Goal: Task Accomplishment & Management: Complete application form

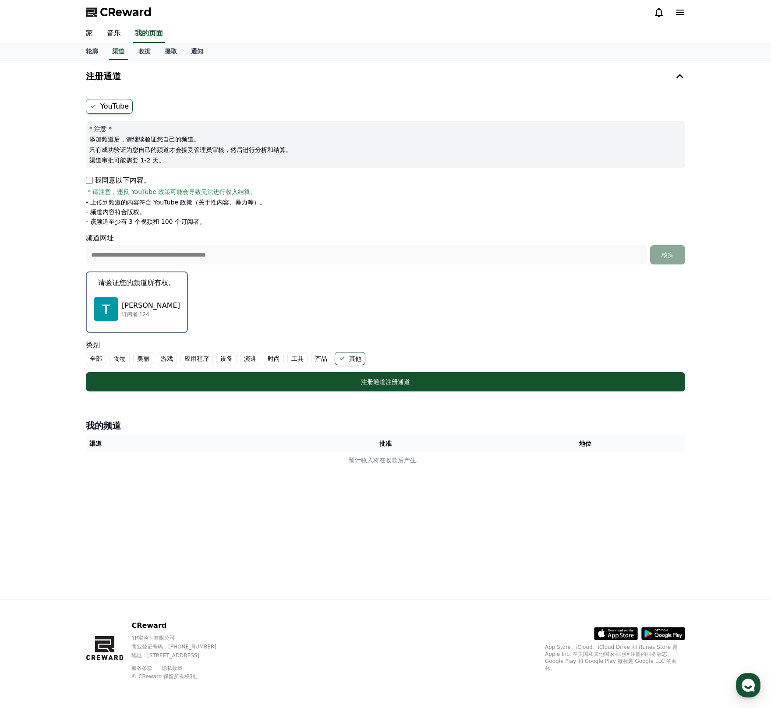
click at [135, 303] on font "[PERSON_NAME]" at bounding box center [151, 305] width 58 height 8
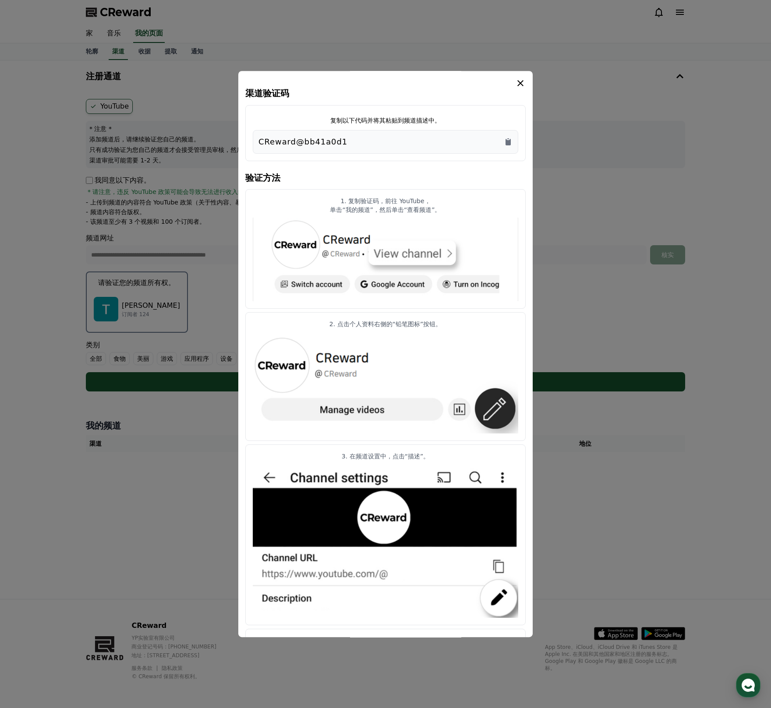
click at [523, 82] on icon "情态动词" at bounding box center [520, 83] width 11 height 11
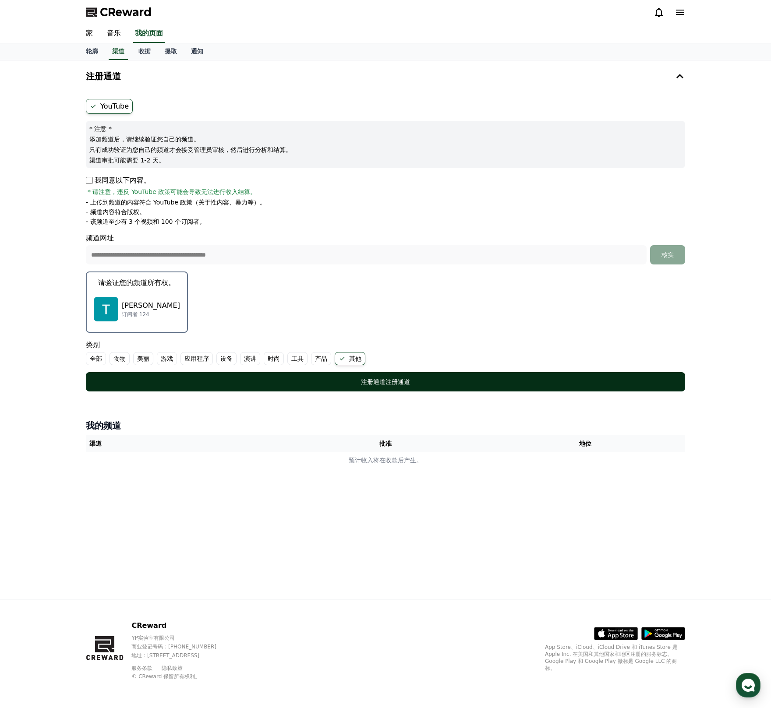
click at [379, 378] on font "注册通道" at bounding box center [373, 381] width 25 height 7
click at [391, 384] on font "注册通道" at bounding box center [397, 381] width 25 height 7
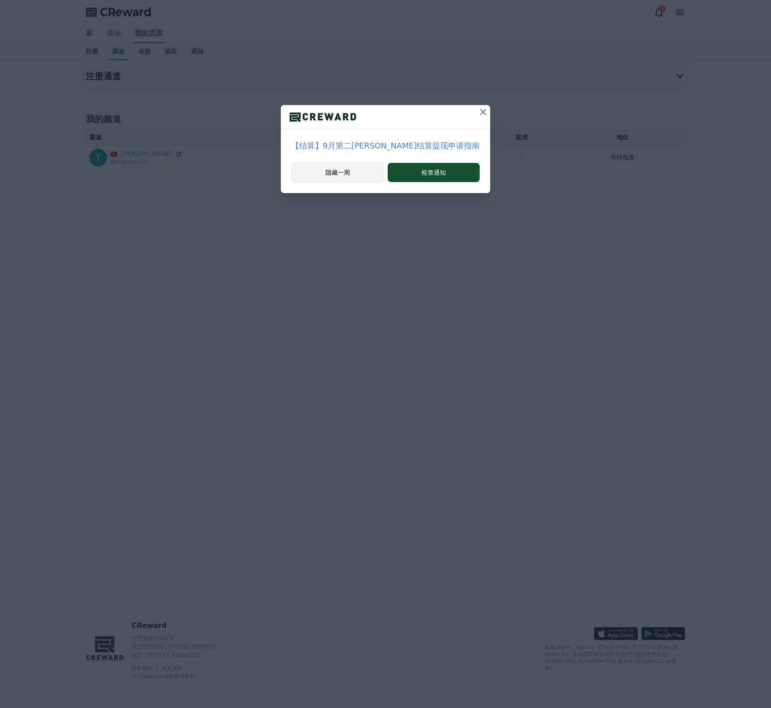
click at [350, 174] on font "隐藏一周" at bounding box center [337, 172] width 25 height 7
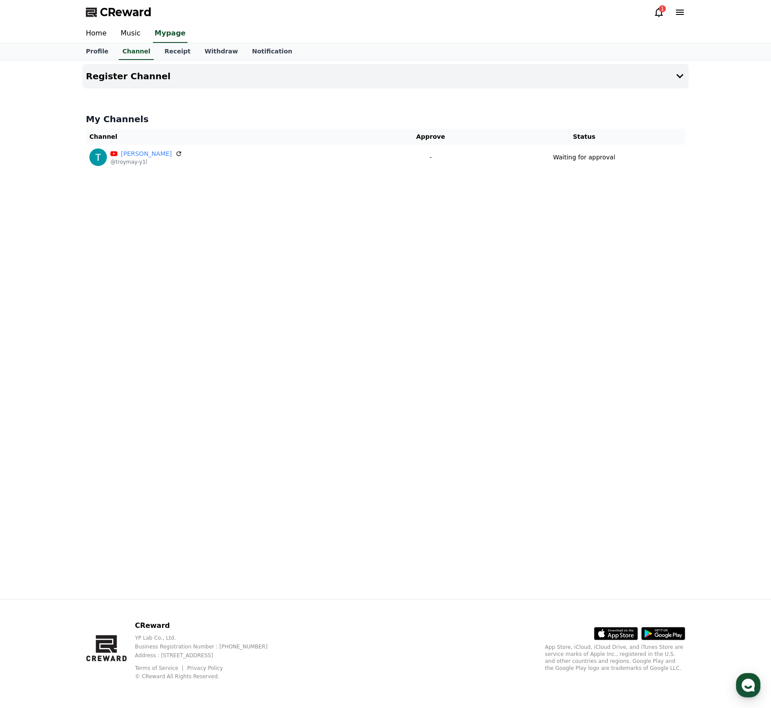
drag, startPoint x: 657, startPoint y: 14, endPoint x: 652, endPoint y: 14, distance: 5.3
click at [657, 14] on icon at bounding box center [658, 12] width 11 height 11
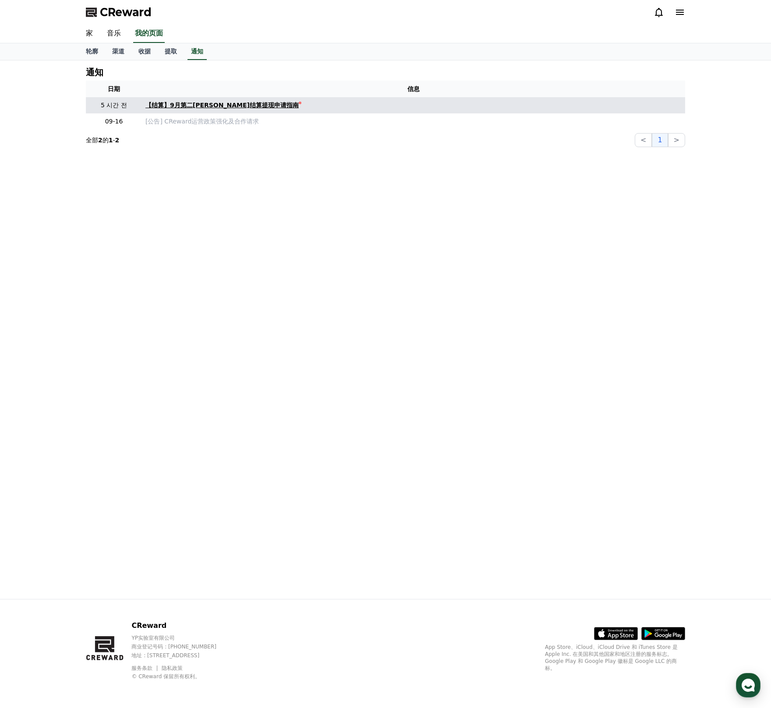
click at [227, 106] on font "【结算】9月第二周周结算提现申请指南" at bounding box center [221, 105] width 153 height 7
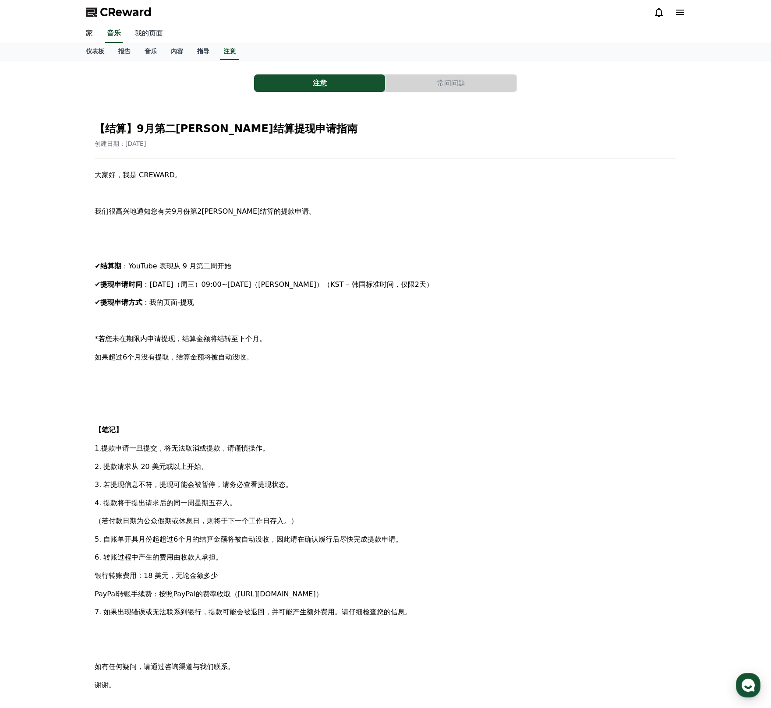
click at [145, 32] on font "我的页面" at bounding box center [149, 33] width 28 height 8
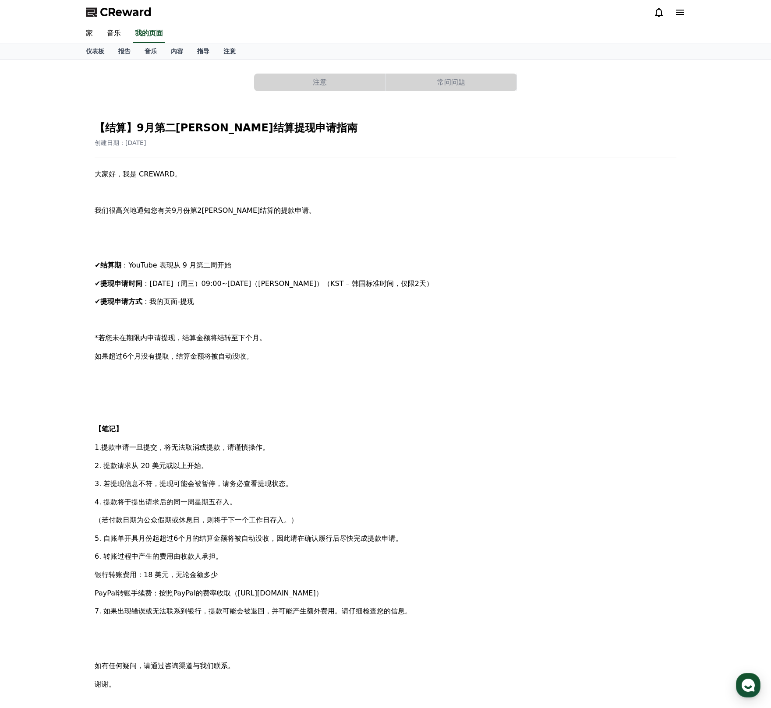
select select "**********"
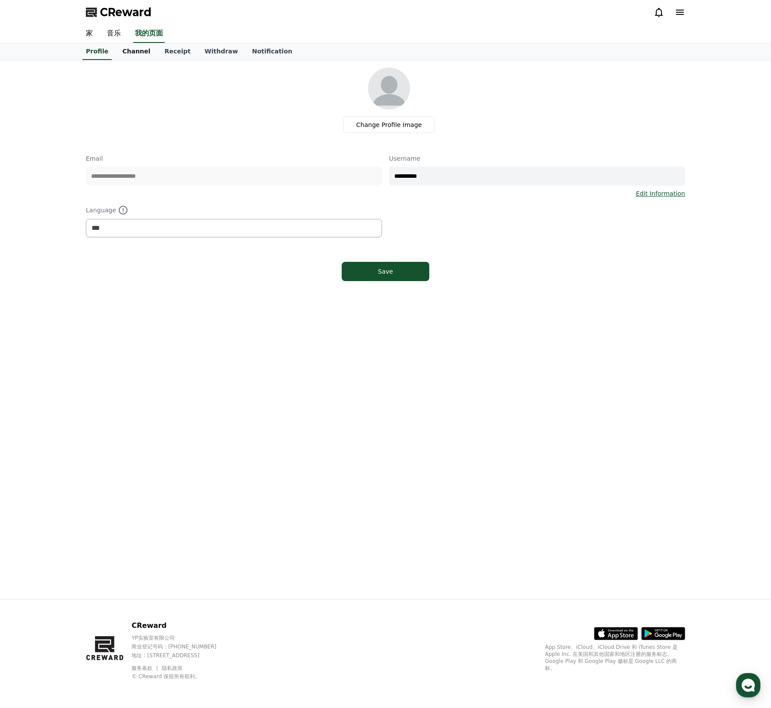
click at [129, 51] on link "Channel" at bounding box center [136, 51] width 42 height 17
